Goal: Task Accomplishment & Management: Manage account settings

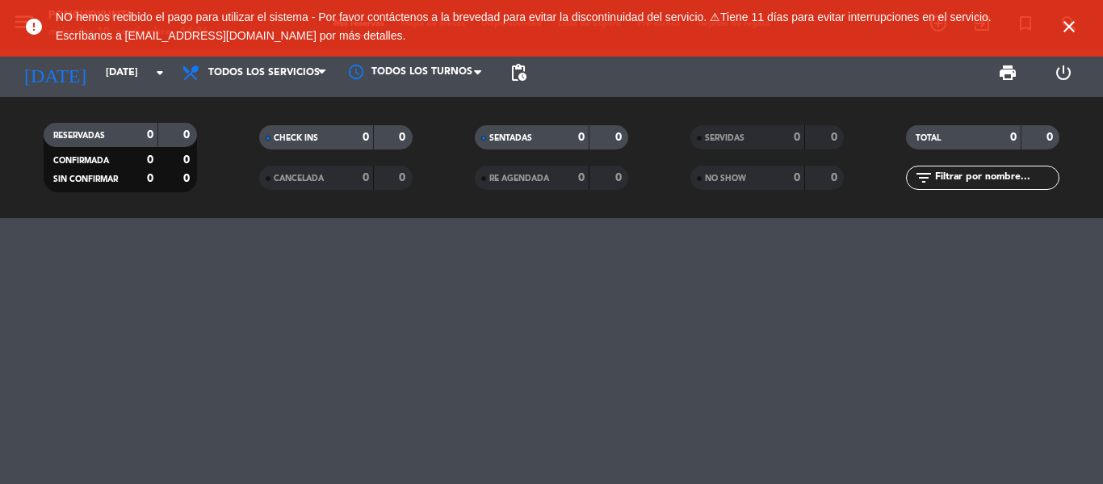
click at [1064, 32] on icon "close" at bounding box center [1068, 26] width 19 height 19
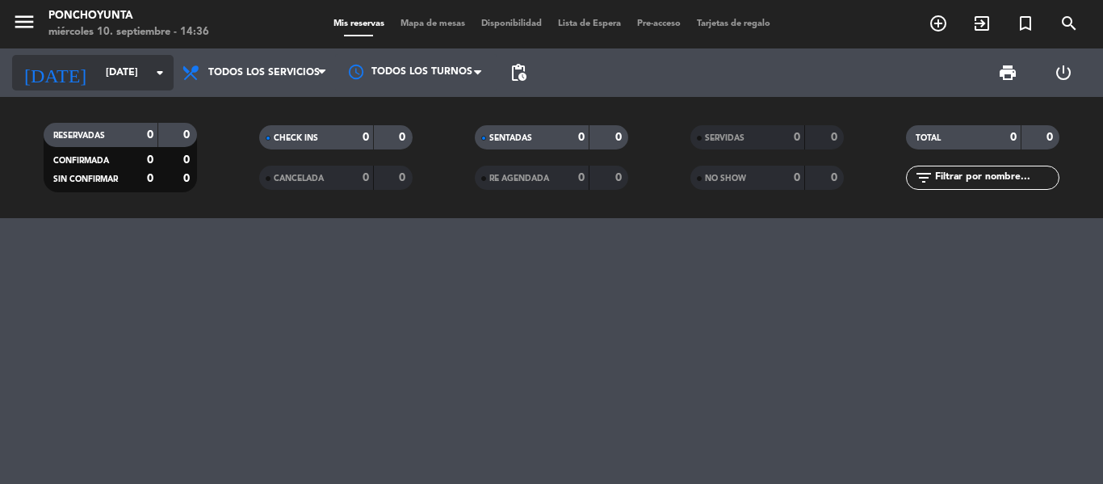
click at [142, 77] on input "[DATE]" at bounding box center [166, 72] width 136 height 27
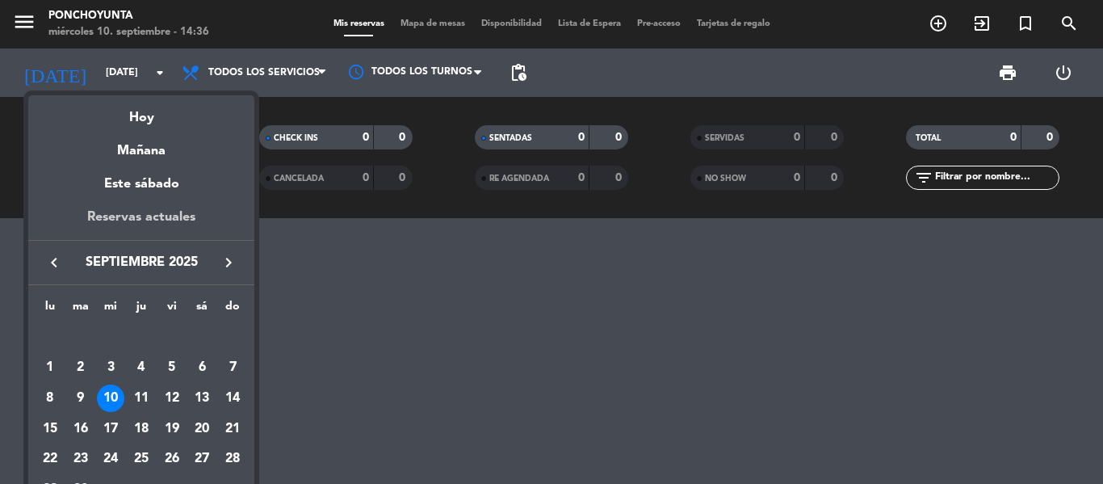
click at [142, 221] on div "Reservas actuales" at bounding box center [141, 223] width 226 height 33
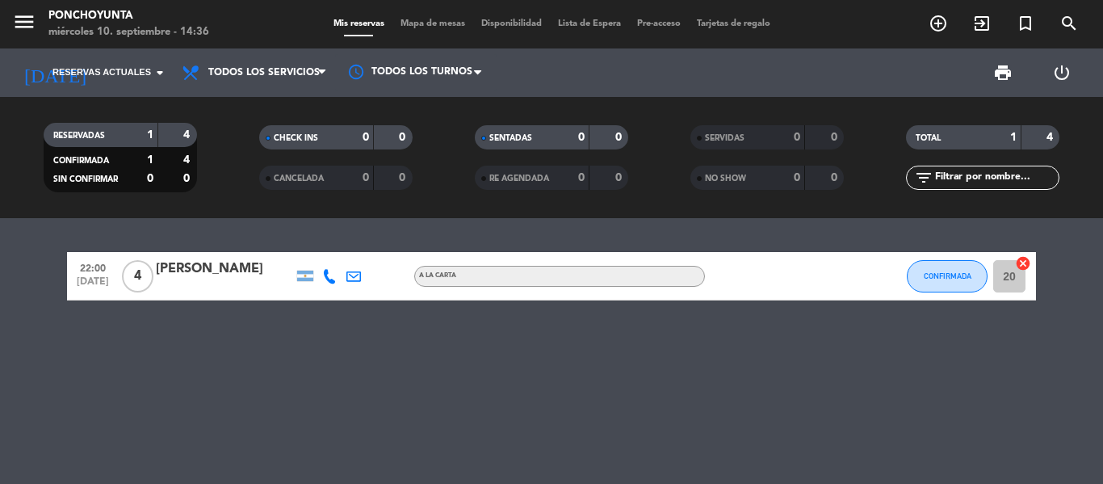
click at [1102, 265] on bookings-row "22:00 [DATE] 4 [PERSON_NAME] A LA CARTA CONFIRMADA 20 cancel" at bounding box center [551, 276] width 1103 height 48
click at [1064, 232] on div "22:00 [DATE] 4 [PERSON_NAME] A LA CARTA CONFIRMADA 20 cancel" at bounding box center [551, 351] width 1103 height 266
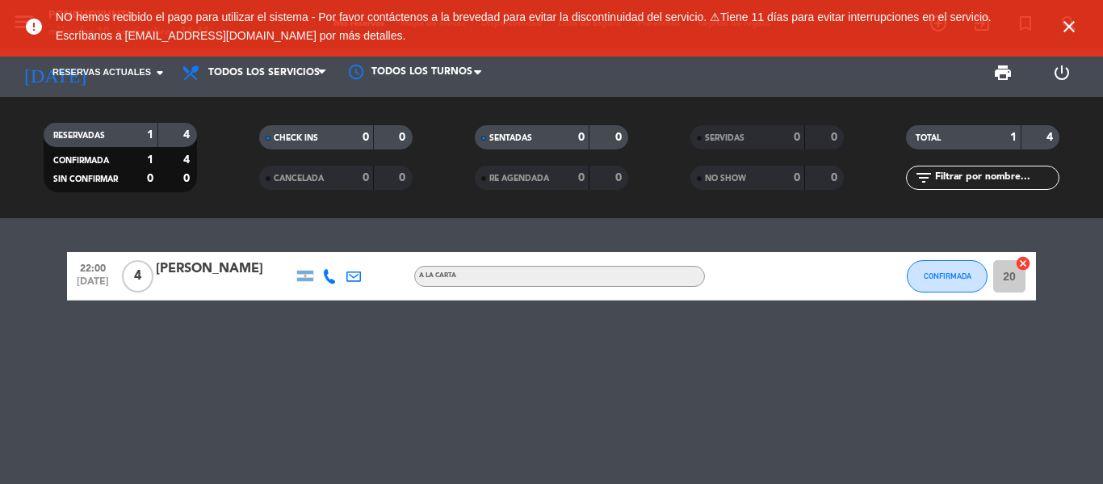
click at [1069, 33] on icon "close" at bounding box center [1068, 26] width 19 height 19
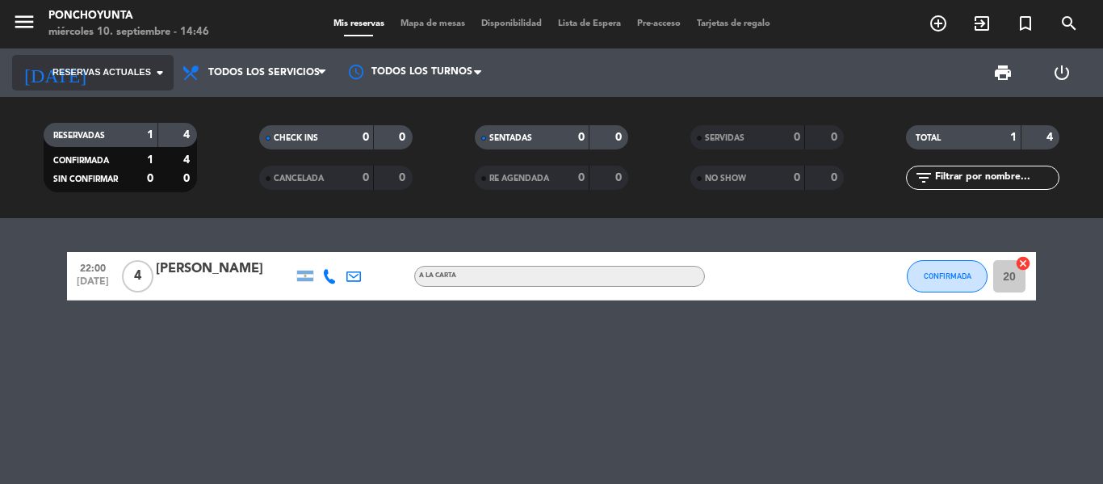
click at [133, 73] on span "Reservas actuales" at bounding box center [101, 72] width 99 height 15
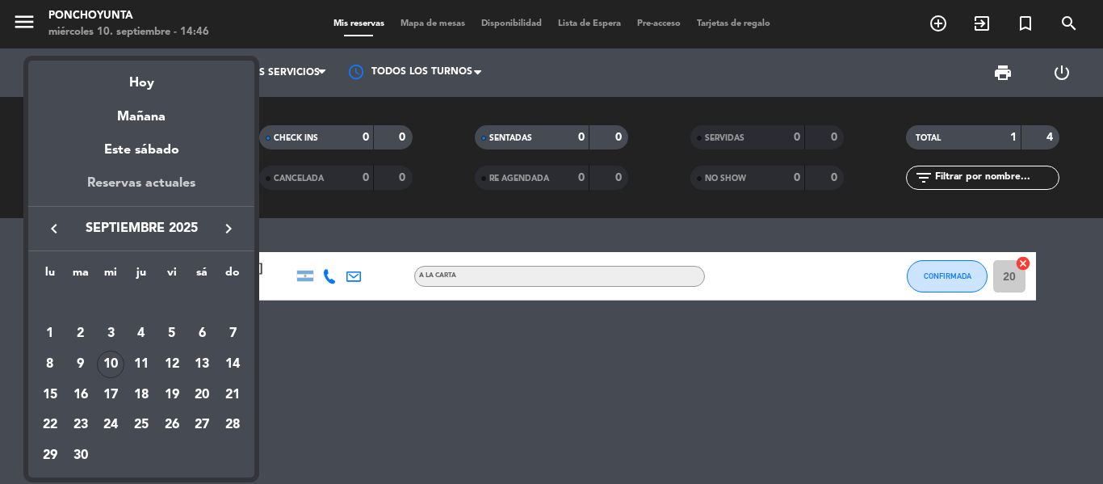
click at [136, 190] on div "Reservas actuales" at bounding box center [141, 189] width 226 height 33
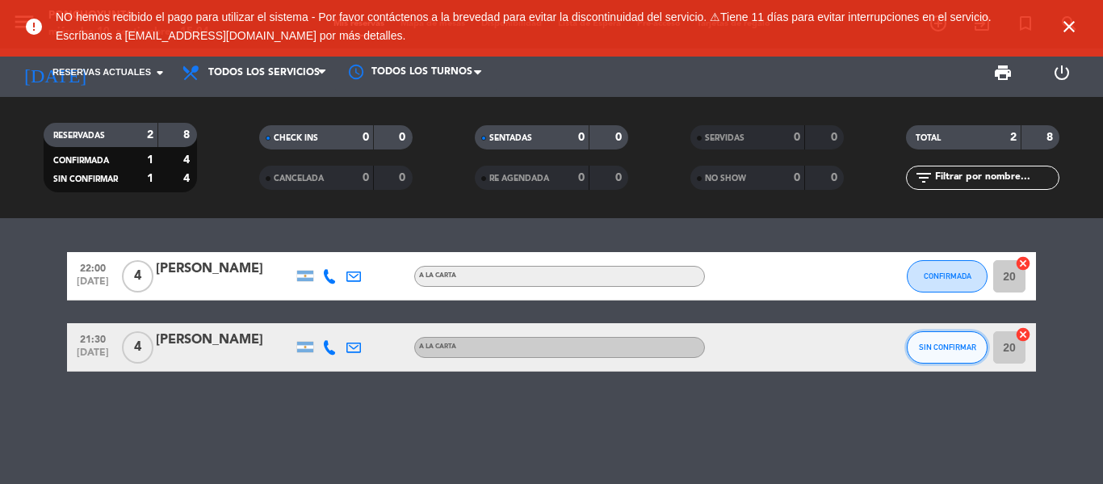
click at [939, 338] on button "SIN CONFIRMAR" at bounding box center [947, 347] width 81 height 32
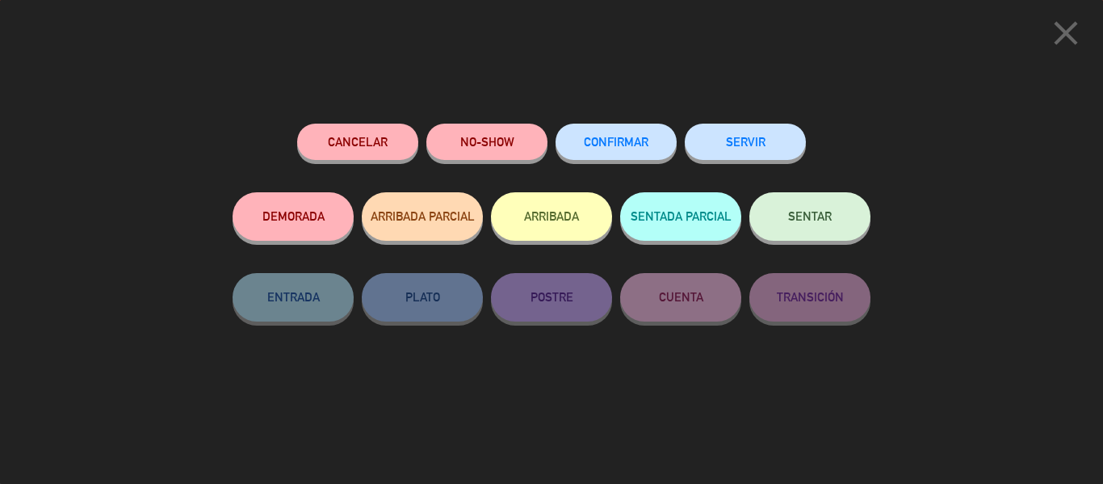
click at [611, 149] on button "CONFIRMAR" at bounding box center [616, 142] width 121 height 36
